Goal: Information Seeking & Learning: Learn about a topic

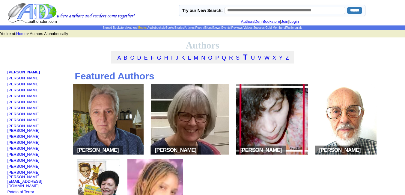
click at [138, 28] on link "Books" at bounding box center [142, 27] width 8 height 3
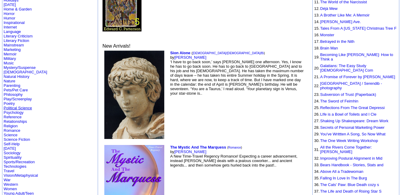
scroll to position [162, 0]
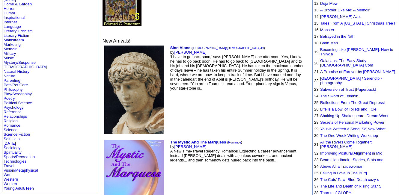
click at [9, 96] on link "Poetry" at bounding box center [9, 98] width 11 height 4
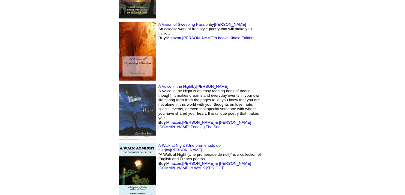
scroll to position [5553, 0]
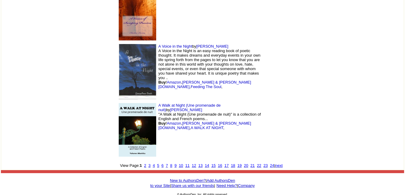
click at [270, 165] on font "24" at bounding box center [272, 165] width 4 height 4
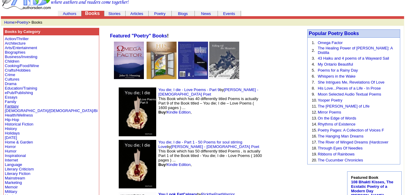
scroll to position [22, 0]
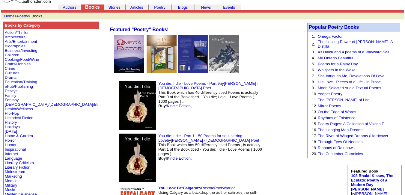
click at [11, 104] on link "[DEMOGRAPHIC_DATA]/[DEMOGRAPHIC_DATA]/Bi" at bounding box center [51, 104] width 93 height 4
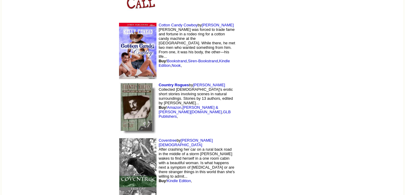
scroll to position [5777, 0]
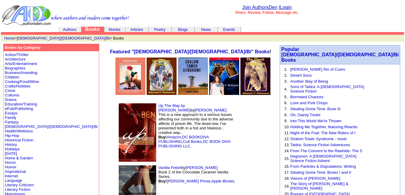
scroll to position [43, 0]
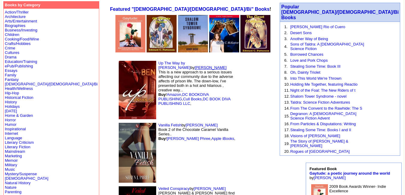
drag, startPoint x: 189, startPoint y: 63, endPoint x: 159, endPoint y: 65, distance: 30.3
click at [159, 65] on td "Up The Way by BEN by Benjamin Janey This is a new approach to a serious issues …" at bounding box center [176, 90] width 122 height 62
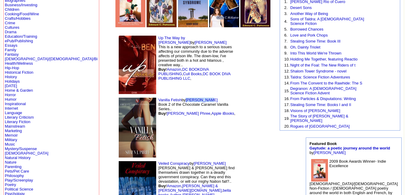
drag, startPoint x: 170, startPoint y: 100, endPoint x: 147, endPoint y: 102, distance: 23.5
click at [147, 102] on td "Vanilla Fetish by Shaun Phree Book 2 of the Chocolate Caramel Vanilla Series.. …" at bounding box center [176, 128] width 122 height 64
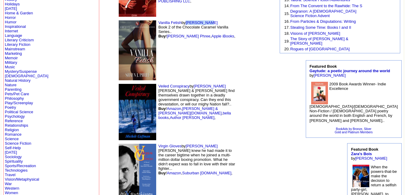
scroll to position [146, 0]
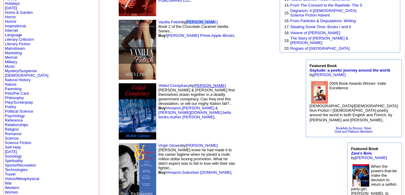
drag, startPoint x: 184, startPoint y: 86, endPoint x: 156, endPoint y: 86, distance: 28.8
click at [156, 86] on td "Veiled Conspiracy by Michele Coffman Sam & Elaina find themselves drawn togethe…" at bounding box center [176, 112] width 122 height 60
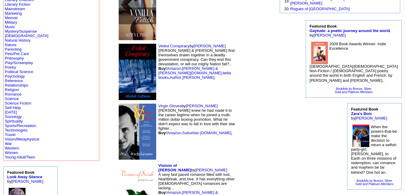
scroll to position [186, 0]
drag, startPoint x: 177, startPoint y: 103, endPoint x: 147, endPoint y: 108, distance: 30.4
click at [147, 108] on td "Virgin Gloves by Alex Hutchinson Ash Hatcher knew he had made it to the career …" at bounding box center [176, 132] width 122 height 60
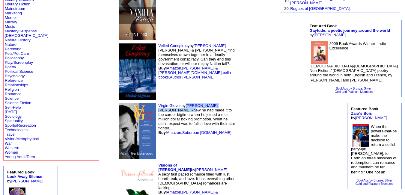
click at [179, 102] on td "Virgin Gloves by Alex Hutchinson Ash Hatcher knew he had made it to the career …" at bounding box center [176, 132] width 122 height 60
drag, startPoint x: 176, startPoint y: 104, endPoint x: 148, endPoint y: 107, distance: 28.6
click at [148, 107] on td "Virgin Gloves by Alex Hutchinson Ash Hatcher knew he had made it to the career …" at bounding box center [176, 132] width 122 height 60
click at [15, 93] on link "Romance" at bounding box center [13, 94] width 17 height 4
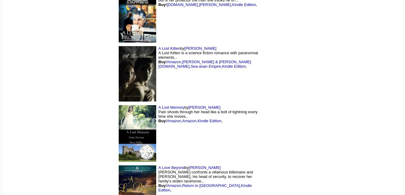
scroll to position [6011, 0]
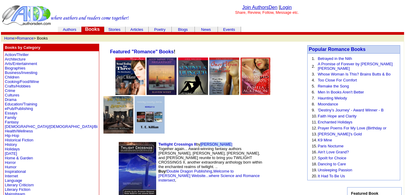
drag, startPoint x: 187, startPoint y: 105, endPoint x: 158, endPoint y: 107, distance: 28.6
click at [158, 140] on td "Twilight Crossings II by Jeanne Allen Together again... Award-winning fantasy a…" at bounding box center [190, 170] width 150 height 60
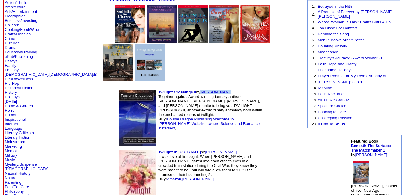
scroll to position [52, 0]
drag, startPoint x: 180, startPoint y: 111, endPoint x: 153, endPoint y: 114, distance: 27.2
click at [153, 148] on td "Twilight in Texas by Jodi Thomas It was love at first sight. When Wolf Hayward …" at bounding box center [190, 179] width 150 height 63
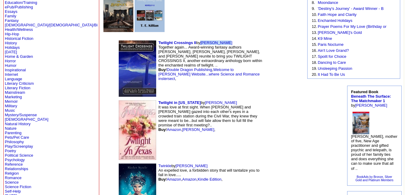
scroll to position [113, 0]
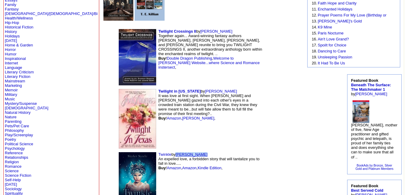
drag, startPoint x: 162, startPoint y: 115, endPoint x: 137, endPoint y: 117, distance: 24.7
click at [137, 151] on td "Twinkle by Skyler Steele An expelled love, a forbidden story that will tantaliz…" at bounding box center [190, 180] width 150 height 58
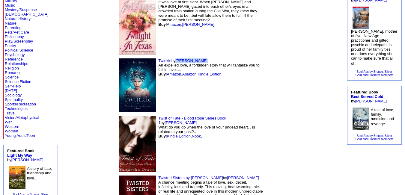
scroll to position [208, 0]
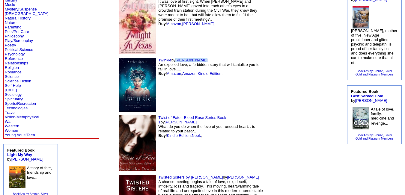
drag, startPoint x: 225, startPoint y: 79, endPoint x: 195, endPoint y: 78, distance: 29.7
click at [195, 114] on td "Twist of Fate - Blood Rose Series Book 1 by Samantha Drane What do you do when …" at bounding box center [190, 144] width 150 height 60
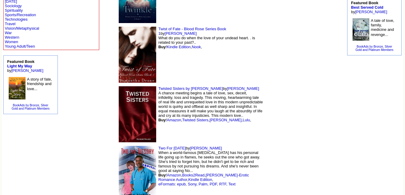
scroll to position [300, 0]
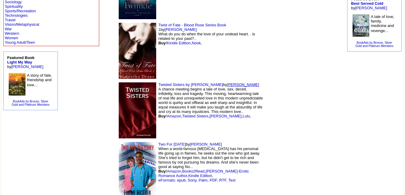
drag, startPoint x: 217, startPoint y: 45, endPoint x: 187, endPoint y: 47, distance: 30.0
click at [187, 81] on td "Twisted Sisters by Raymond Walker by Raymond Walker A chance meeting begins a t…" at bounding box center [190, 111] width 150 height 60
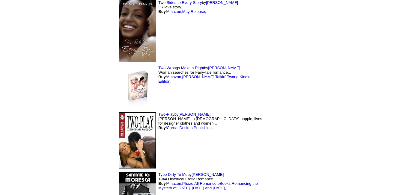
scroll to position [567, 0]
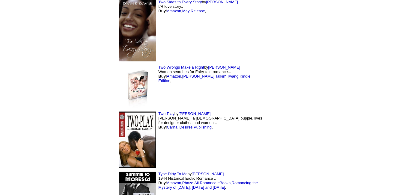
drag, startPoint x: 172, startPoint y: 75, endPoint x: 138, endPoint y: 74, distance: 33.3
click at [138, 110] on td "Two-Play by Barbara Johnson Tyrone Jones, a 28 year old buppie, lives for desig…" at bounding box center [190, 140] width 150 height 60
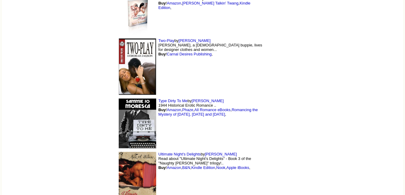
scroll to position [641, 0]
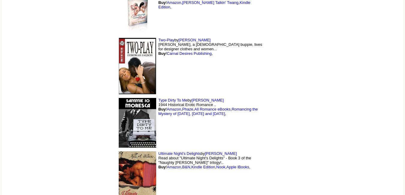
drag, startPoint x: 184, startPoint y: 60, endPoint x: 152, endPoint y: 62, distance: 32.8
click at [152, 96] on td "Type Dirty To Me by Sammie Moresca 1944 Historical Erotic Romance .. Buy ! Amaz…" at bounding box center [190, 123] width 150 height 54
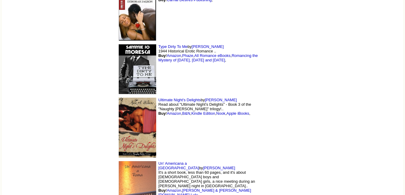
scroll to position [696, 0]
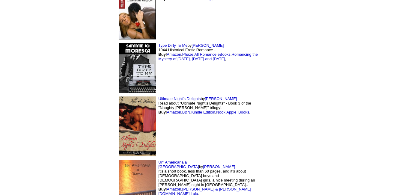
click at [192, 95] on td "Ultimate Night's Delights by Kelli Wilkins Read about "Ultimate Night's Delight…" at bounding box center [190, 127] width 150 height 64
drag, startPoint x: 192, startPoint y: 58, endPoint x: 166, endPoint y: 59, distance: 26.4
click at [166, 95] on td "Ultimate Night's Delights by Kelli Wilkins Read about "Ultimate Night's Delight…" at bounding box center [190, 127] width 150 height 64
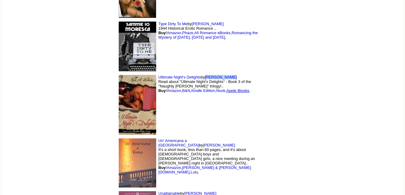
scroll to position [718, 0]
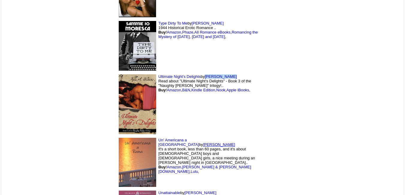
drag, startPoint x: 193, startPoint y: 99, endPoint x: 163, endPoint y: 101, distance: 29.8
click at [163, 136] on td "Un' Americana a Roma by Claudio Ruggeri It's a short book, less than 60 pages, …" at bounding box center [190, 162] width 150 height 53
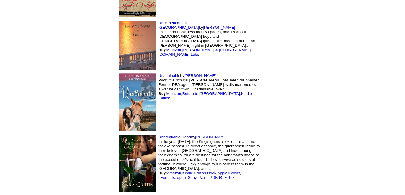
scroll to position [836, 0]
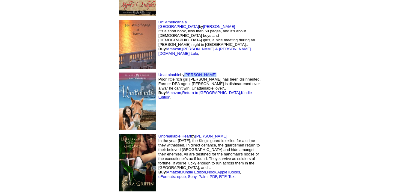
drag, startPoint x: 169, startPoint y: 35, endPoint x: 146, endPoint y: 33, distance: 23.2
click at [146, 71] on td "Unattainable by Leslie Garcia Poor little rich girl Dell Rosales has been disin…" at bounding box center [190, 101] width 150 height 61
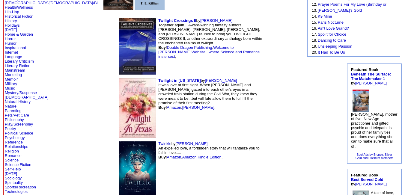
scroll to position [0, 0]
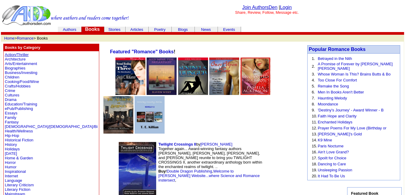
click at [25, 54] on link "Action/Thriller" at bounding box center [17, 54] width 24 height 4
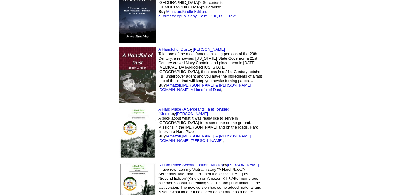
scroll to position [5597, 0]
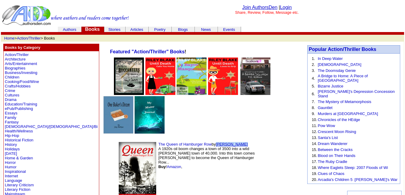
drag, startPoint x: 204, startPoint y: 106, endPoint x: 177, endPoint y: 108, distance: 26.4
click at [177, 140] on td "The Queen of Hamburger Row by Richard Mason A 1920s oil boom changes a town of …" at bounding box center [190, 170] width 150 height 60
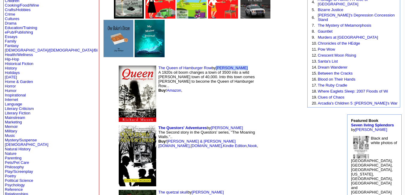
scroll to position [74, 0]
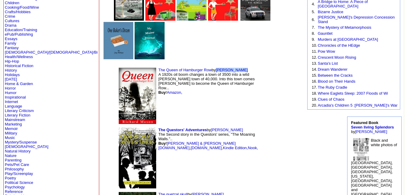
drag, startPoint x: 198, startPoint y: 90, endPoint x: 171, endPoint y: 92, distance: 27.1
click at [171, 126] on td "The Questors' Adventures by Louis DeGrado The Second story in the Questors' ser…" at bounding box center [190, 158] width 150 height 64
click at [15, 89] on link "Horror" at bounding box center [10, 88] width 11 height 4
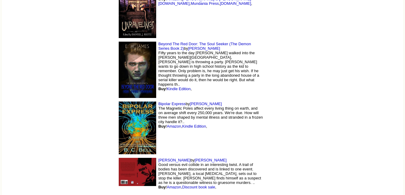
scroll to position [5825, 0]
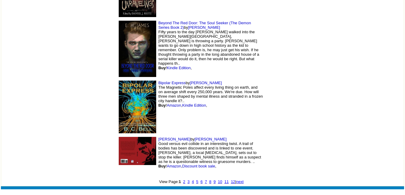
click at [209, 180] on font "8" at bounding box center [210, 182] width 2 height 4
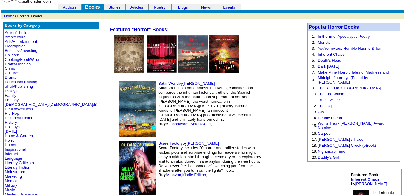
scroll to position [22, 0]
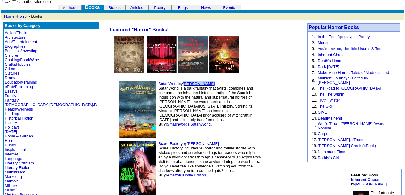
drag, startPoint x: 170, startPoint y: 84, endPoint x: 144, endPoint y: 83, distance: 25.8
click at [144, 83] on td "SatanWorld by [PERSON_NAME] SatanWorld is a dark fantasy that twists, combines …" at bounding box center [190, 110] width 150 height 60
click at [183, 83] on link "Mark Goldberg" at bounding box center [199, 84] width 32 height 4
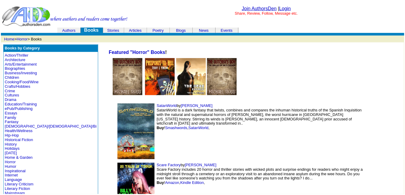
scroll to position [22, 0]
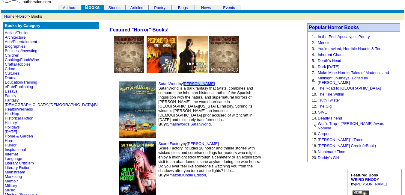
drag, startPoint x: 171, startPoint y: 82, endPoint x: 145, endPoint y: 82, distance: 26.4
click at [145, 82] on td "SatanWorld by [PERSON_NAME] SatanWorld is a dark fantasy that twists, combines …" at bounding box center [190, 110] width 150 height 60
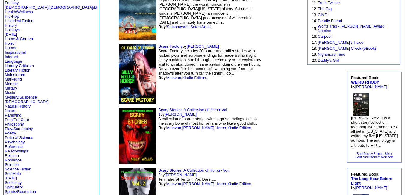
scroll to position [120, 0]
drag, startPoint x: 167, startPoint y: 47, endPoint x: 148, endPoint y: 46, distance: 18.9
click at [148, 46] on td "Scare Factory by Billy Wells Scare Factory includes 20 horror and thriller stor…" at bounding box center [190, 74] width 150 height 64
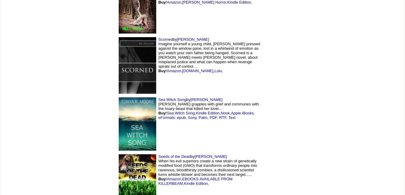
scroll to position [498, 0]
drag, startPoint x: 155, startPoint y: 38, endPoint x: 137, endPoint y: 38, distance: 17.7
click at [137, 38] on td "Scorned by B Nelson Imagine yourself a young child, brow pressed against the wi…" at bounding box center [190, 66] width 150 height 60
click at [158, 38] on font "by B Nelson Imagine yourself a young child, brow pressed against the window pan…" at bounding box center [209, 55] width 102 height 36
drag, startPoint x: 137, startPoint y: 38, endPoint x: 157, endPoint y: 40, distance: 20.1
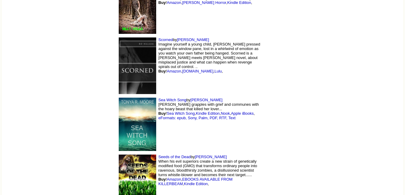
click at [157, 40] on td "Scorned by B Nelson Imagine yourself a young child, brow pressed against the wi…" at bounding box center [190, 66] width 150 height 60
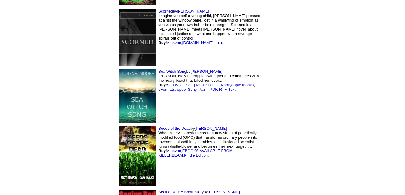
scroll to position [527, 0]
drag, startPoint x: 176, startPoint y: 70, endPoint x: 152, endPoint y: 71, distance: 24.0
click at [152, 71] on td "Sea Witch Song by Tonya Moore Uma Brown grapples with grief and communes with t…" at bounding box center [190, 95] width 150 height 57
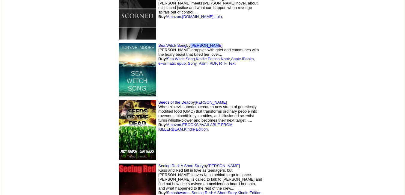
scroll to position [553, 0]
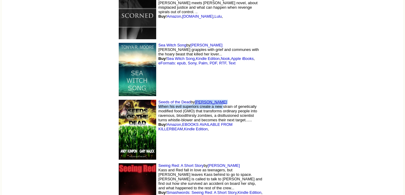
drag, startPoint x: 180, startPoint y: 104, endPoint x: 155, endPoint y: 103, distance: 24.9
click at [158, 103] on font "by Andy Kumpon When his evil superiors create a new strain of genetically modif…" at bounding box center [207, 115] width 99 height 31
click at [195, 103] on link "Andy Kumpon" at bounding box center [211, 102] width 32 height 4
drag, startPoint x: 181, startPoint y: 102, endPoint x: 155, endPoint y: 101, distance: 26.4
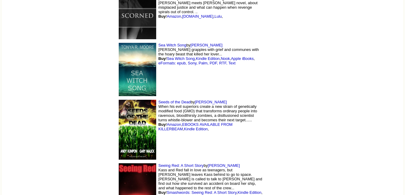
click at [155, 101] on td "Seeds of the Dead by Andy Kumpon When his evil superiors create a new strain of…" at bounding box center [190, 130] width 150 height 64
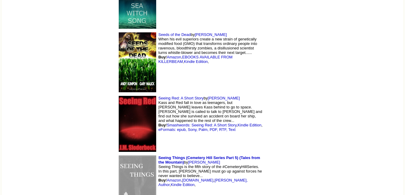
scroll to position [620, 0]
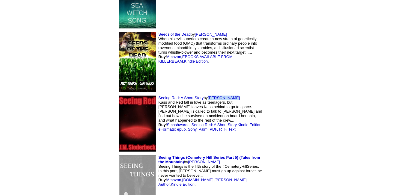
drag, startPoint x: 192, startPoint y: 97, endPoint x: 168, endPoint y: 98, distance: 24.0
click at [168, 98] on td "Seeing Red: A Short Story by J Sloderbeck Kass and Red fall in love as teenager…" at bounding box center [190, 124] width 150 height 60
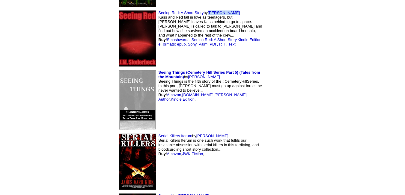
scroll to position [706, 0]
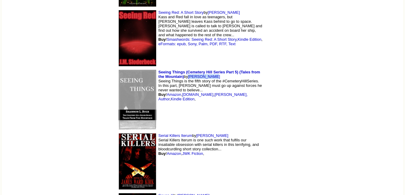
drag, startPoint x: 143, startPoint y: 76, endPoint x: 115, endPoint y: 76, distance: 27.6
click at [115, 76] on td "Seeing Things (Cemetery Hill Series Part 5) (Tales from the Mountain) by Shanno…" at bounding box center [190, 100] width 150 height 64
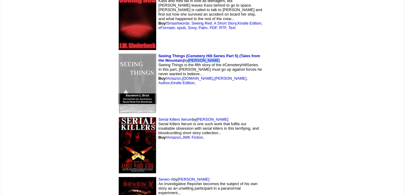
scroll to position [725, 0]
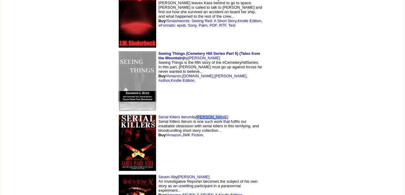
drag, startPoint x: 179, startPoint y: 118, endPoint x: 158, endPoint y: 118, distance: 21.0
click at [158, 118] on td "Serial Killers Iterum by James Kirk Serial Killers Iterum is one such work that…" at bounding box center [190, 143] width 150 height 60
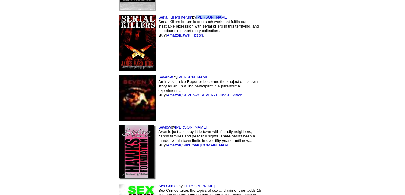
scroll to position [826, 0]
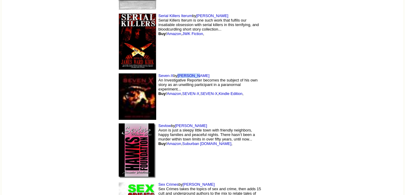
drag, startPoint x: 159, startPoint y: 75, endPoint x: 138, endPoint y: 73, distance: 21.0
click at [138, 73] on td "Seven-X by Mike Wech An Investigative Reporter becomes the subject of his own s…" at bounding box center [190, 97] width 150 height 50
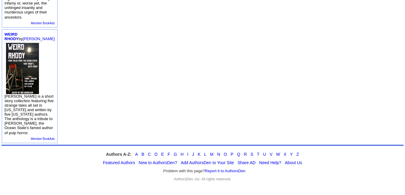
scroll to position [251, 0]
click at [29, 61] on img at bounding box center [22, 69] width 33 height 52
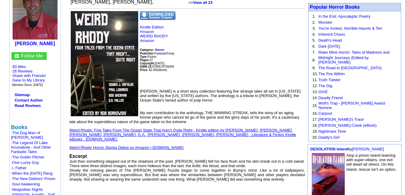
scroll to position [73, 0]
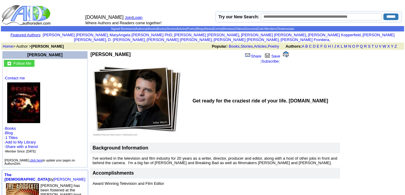
scroll to position [242, 0]
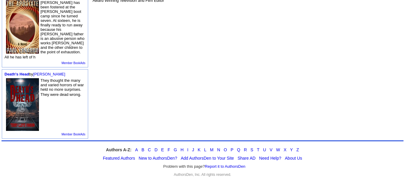
click at [23, 84] on img at bounding box center [22, 104] width 33 height 52
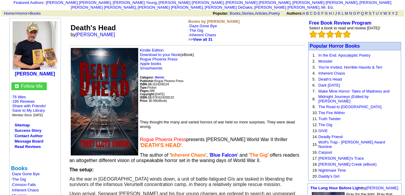
scroll to position [57, 0]
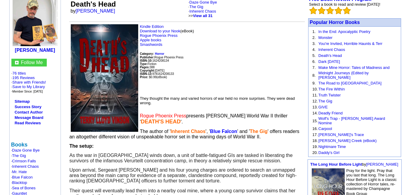
drag, startPoint x: 142, startPoint y: 19, endPoint x: 195, endPoint y: 66, distance: 69.9
click at [195, 66] on p "Kindle Edition Download to your Nook (eBook) Rogue Phoenix Press Apple books Sm…" at bounding box center [187, 57] width 236 height 67
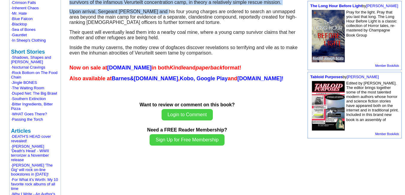
scroll to position [212, 0]
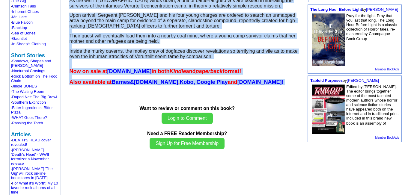
drag, startPoint x: 139, startPoint y: 109, endPoint x: 165, endPoint y: 82, distance: 37.5
click at [165, 82] on td "Death's Head by [PERSON_NAME] Books by [PERSON_NAME] · Daze Gone Bye · The Gig …" at bounding box center [187, 138] width 238 height 600
copy td "Lorem Ipsumdo Sitam consecte Adipi Elits Doeius't Incid Utl ET dolorema ' ALIQU…"
